Goal: Navigation & Orientation: Find specific page/section

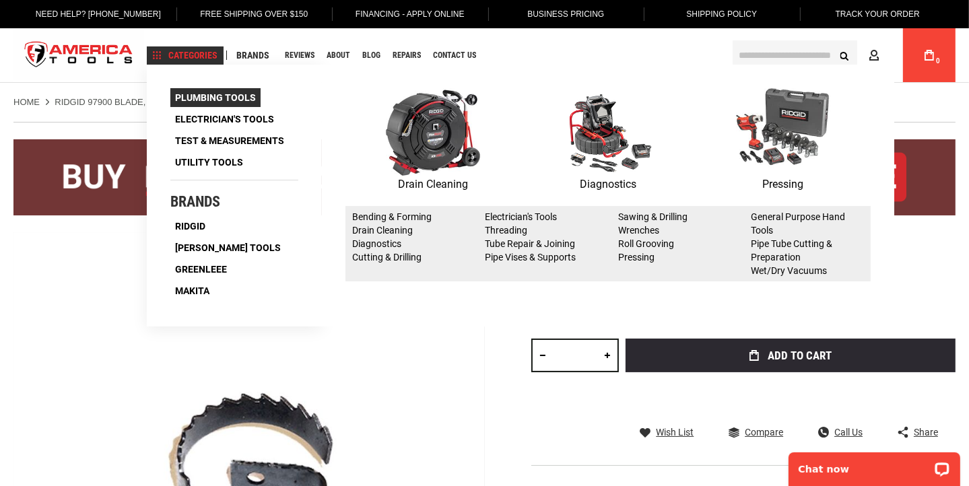
click at [226, 96] on span "Plumbing Tools" at bounding box center [215, 97] width 81 height 9
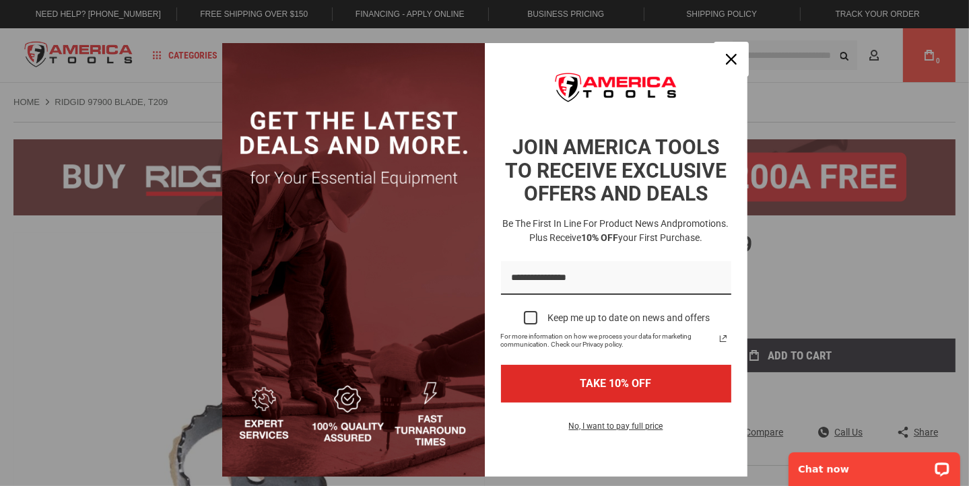
drag, startPoint x: 729, startPoint y: 57, endPoint x: 717, endPoint y: 55, distance: 12.2
click at [729, 56] on icon "close icon" at bounding box center [731, 59] width 11 height 11
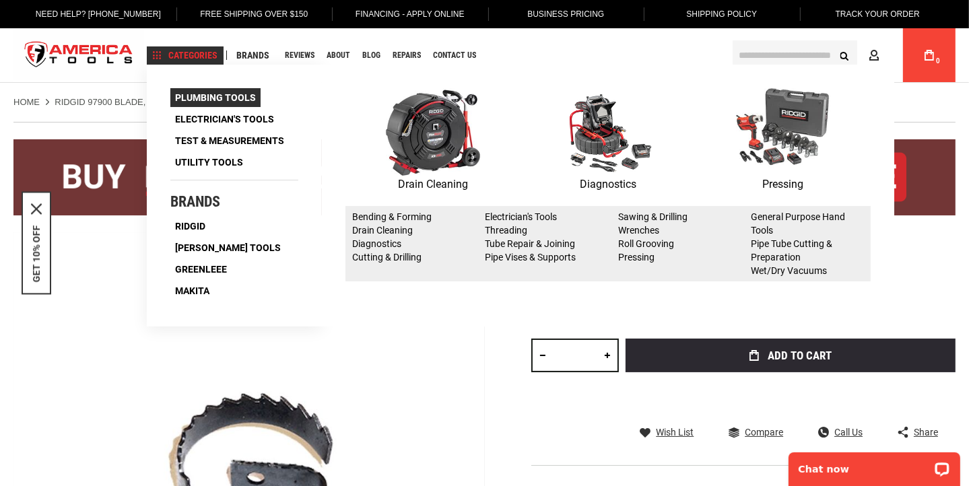
click at [256, 99] on span "Plumbing Tools" at bounding box center [215, 97] width 81 height 9
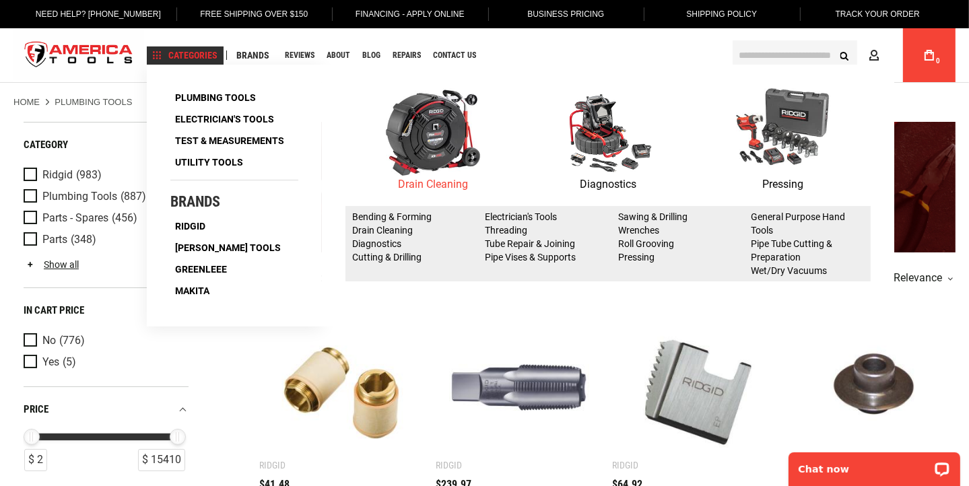
click at [483, 187] on p "Drain Cleaning" at bounding box center [433, 185] width 175 height 18
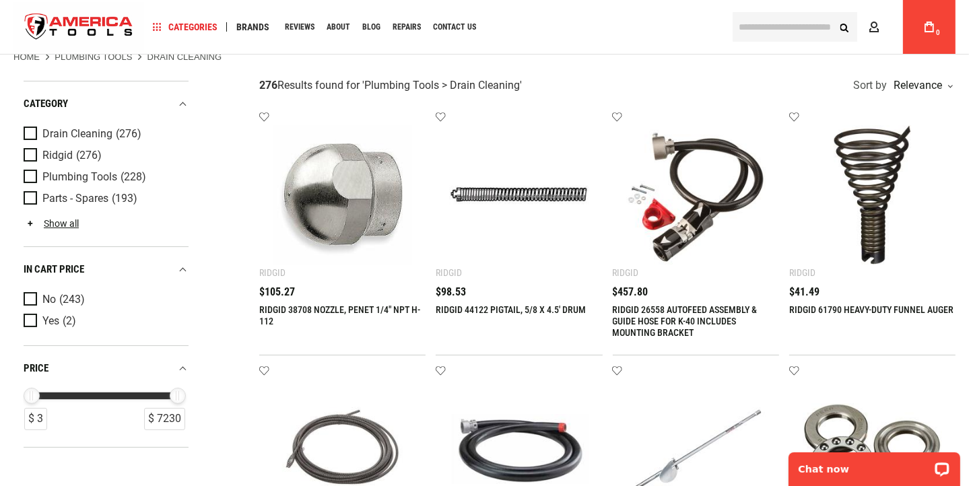
scroll to position [67, 0]
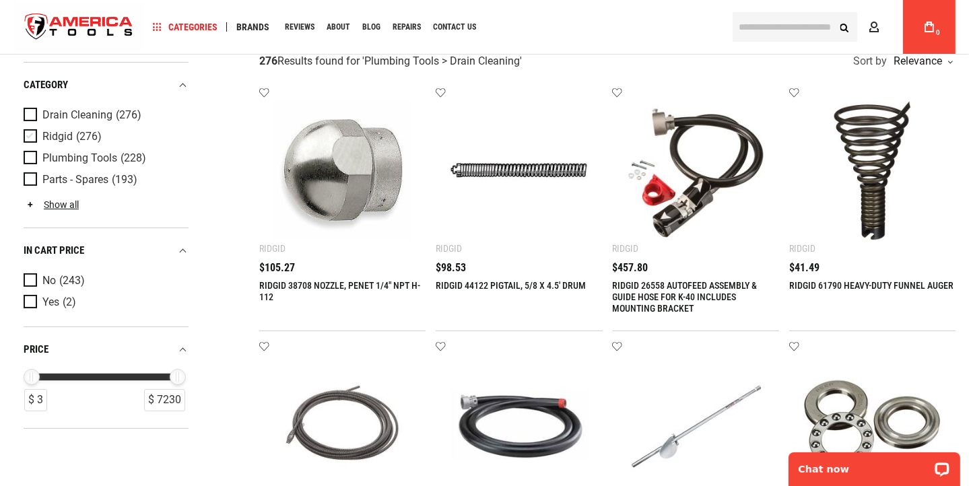
click at [29, 137] on span "Product Filters" at bounding box center [33, 136] width 19 height 15
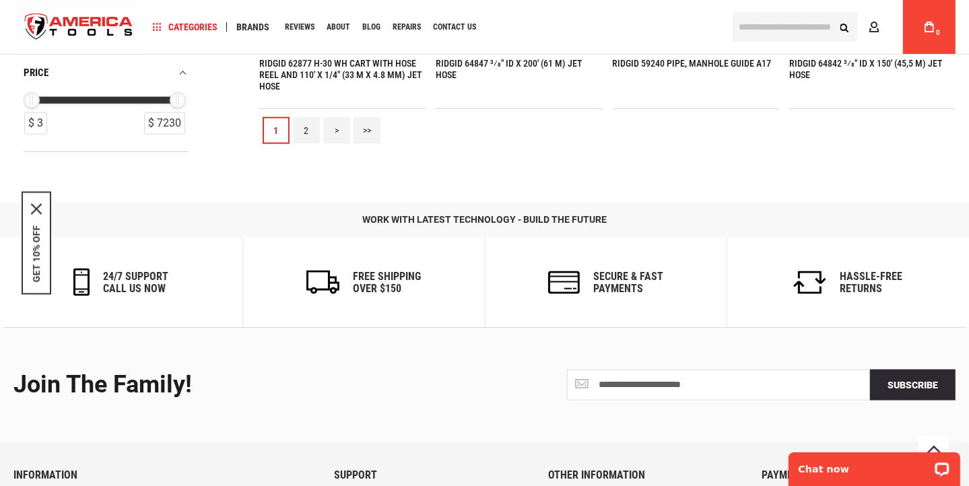
scroll to position [1415, 0]
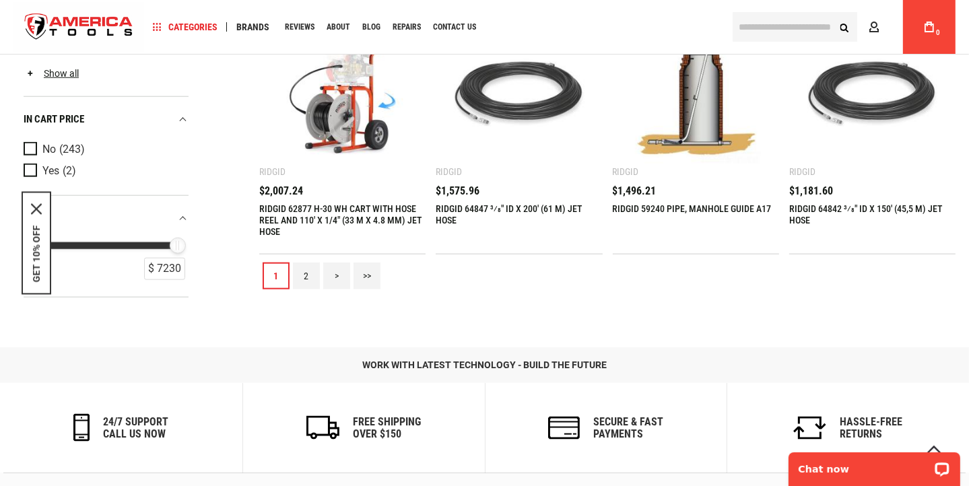
click at [305, 273] on link "2" at bounding box center [306, 276] width 27 height 27
